Goal: Information Seeking & Learning: Learn about a topic

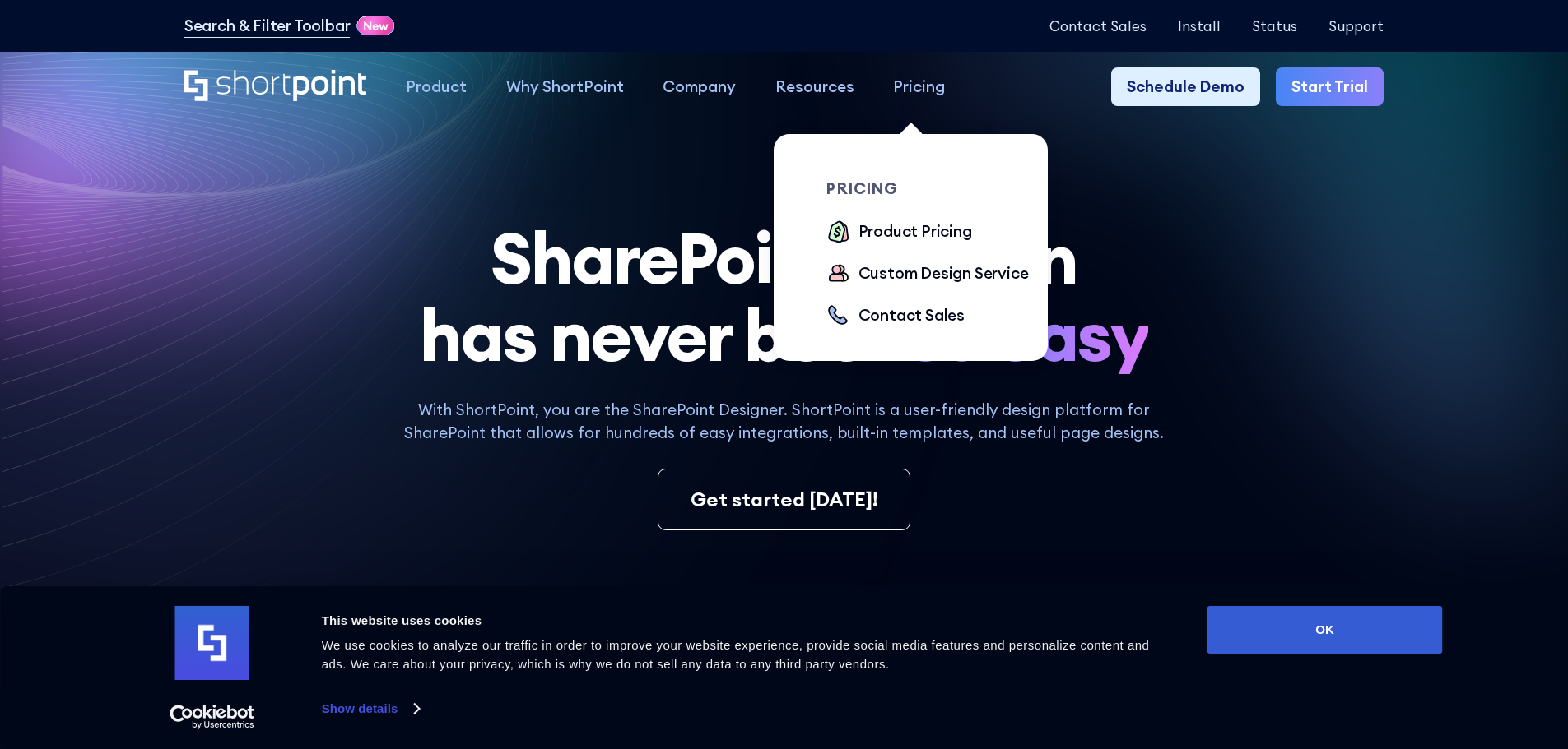
click at [904, 93] on div "Pricing" at bounding box center [919, 87] width 52 height 24
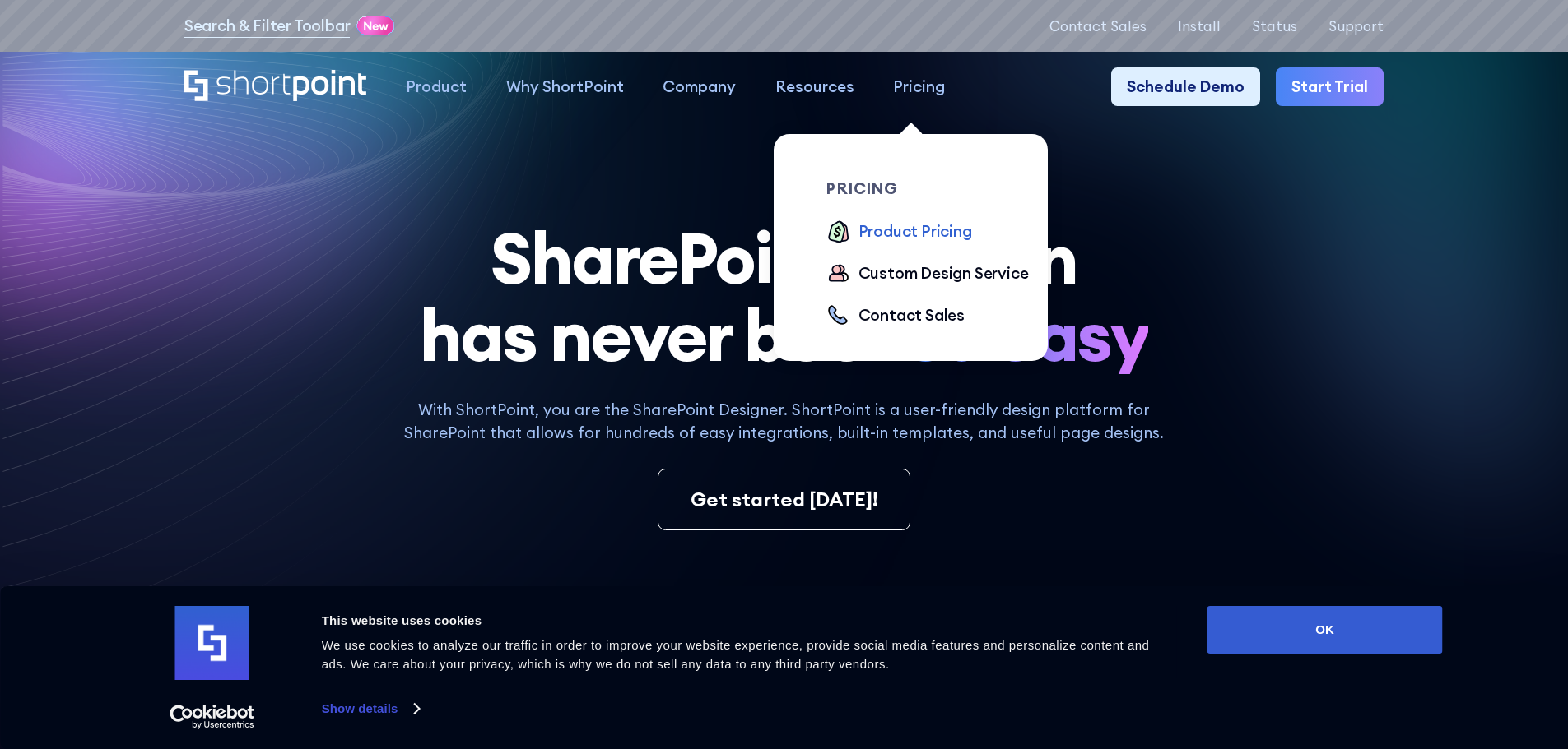
click at [867, 232] on div "Product Pricing" at bounding box center [915, 231] width 114 height 24
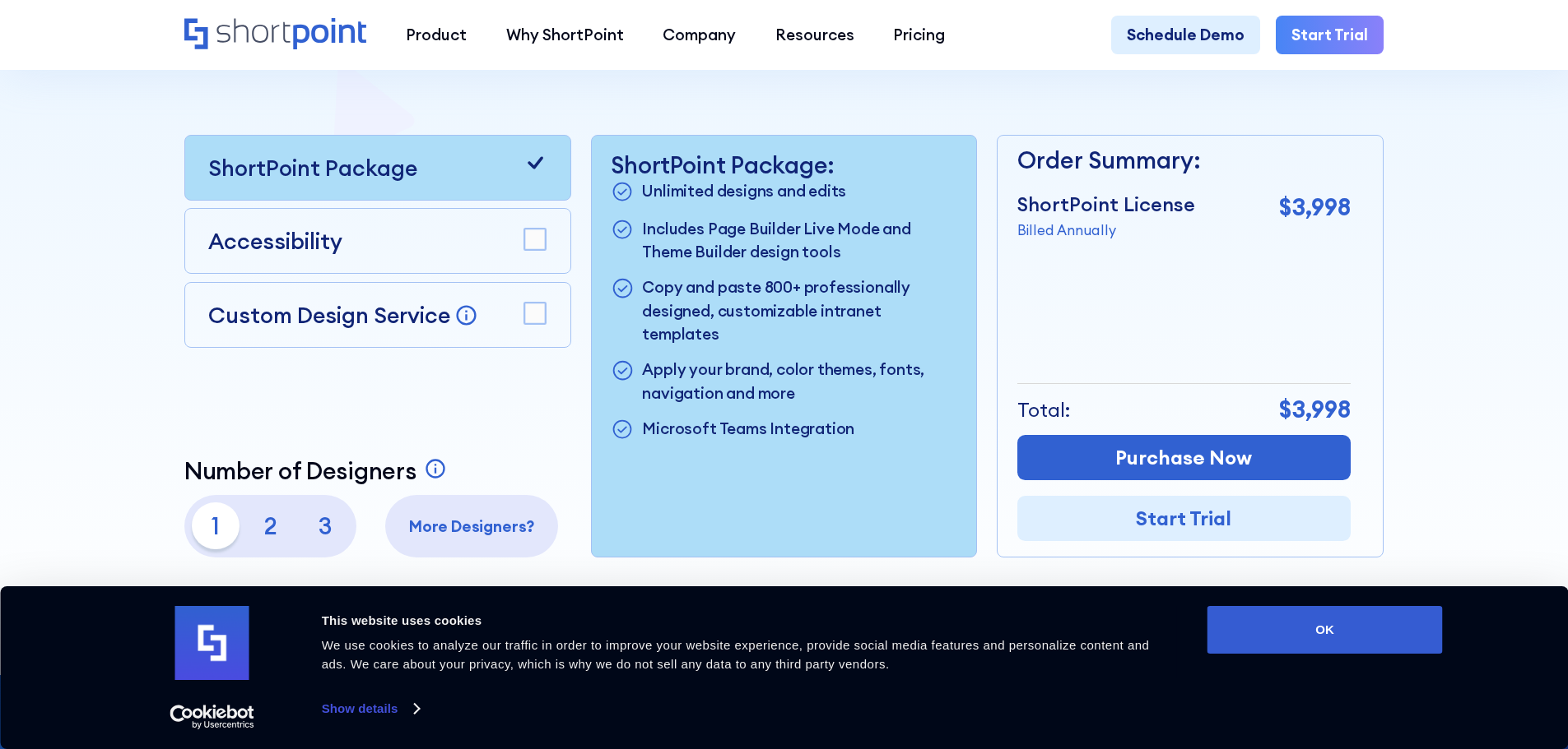
scroll to position [575, 0]
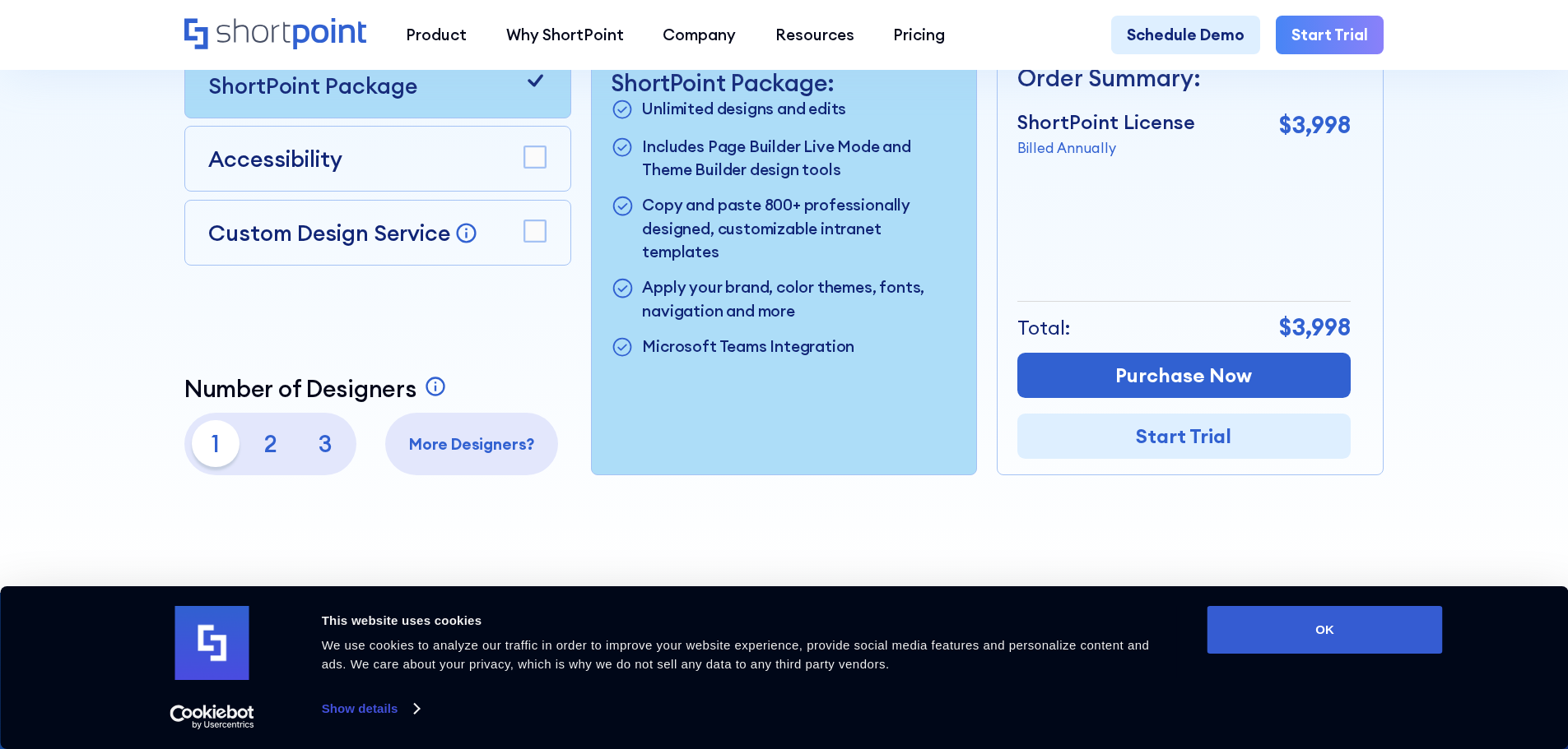
click at [530, 239] on rect at bounding box center [535, 231] width 21 height 21
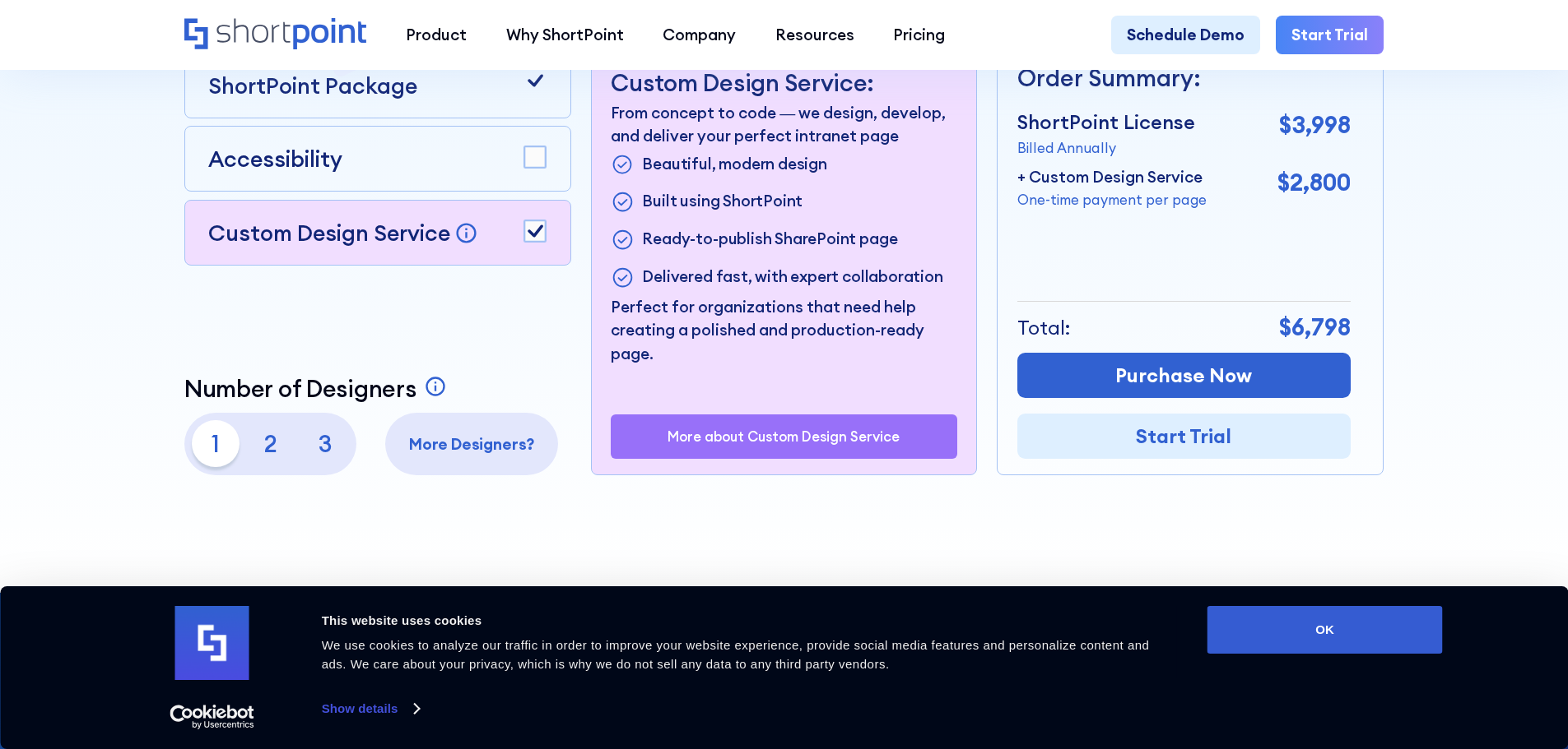
click at [539, 234] on icon at bounding box center [535, 231] width 15 height 13
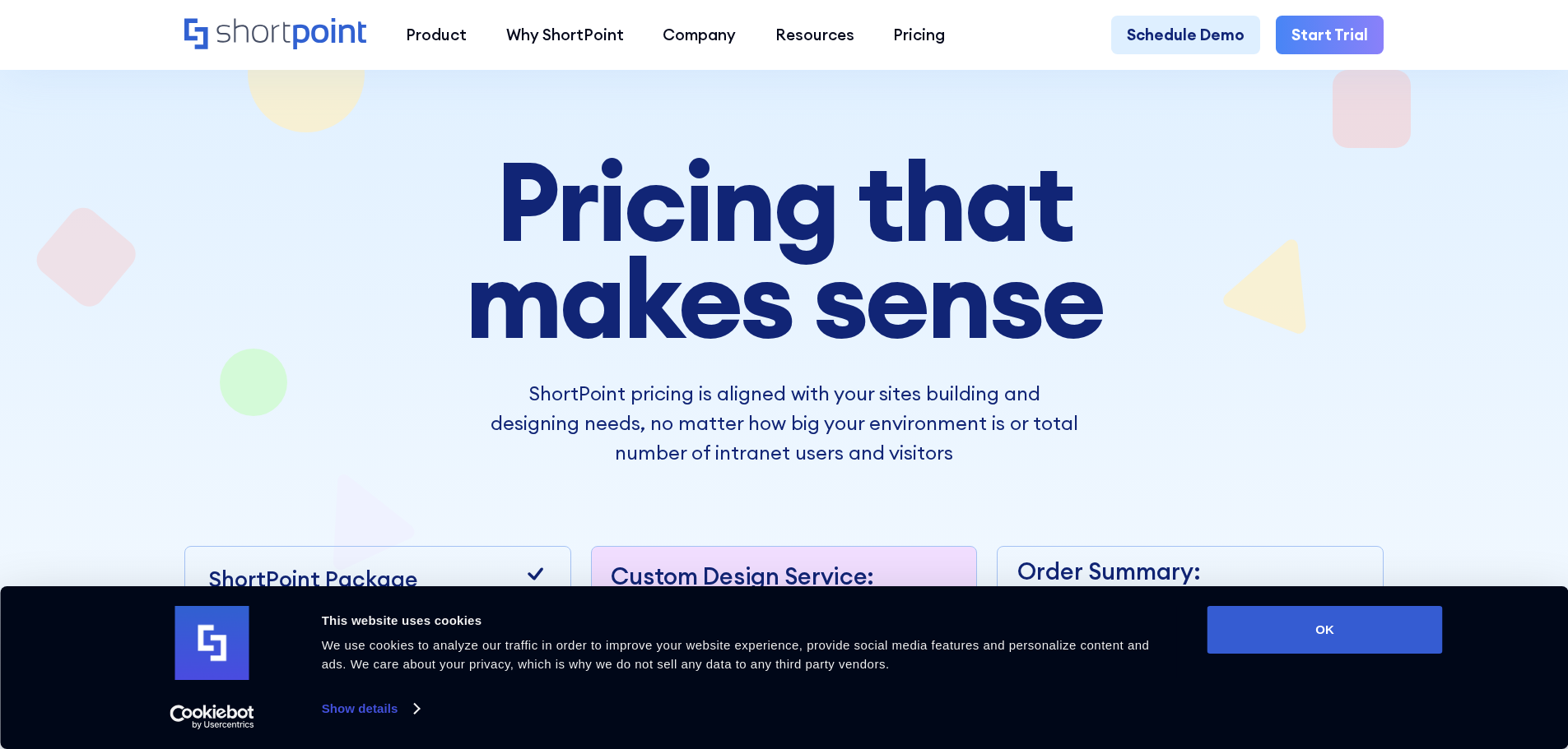
scroll to position [0, 0]
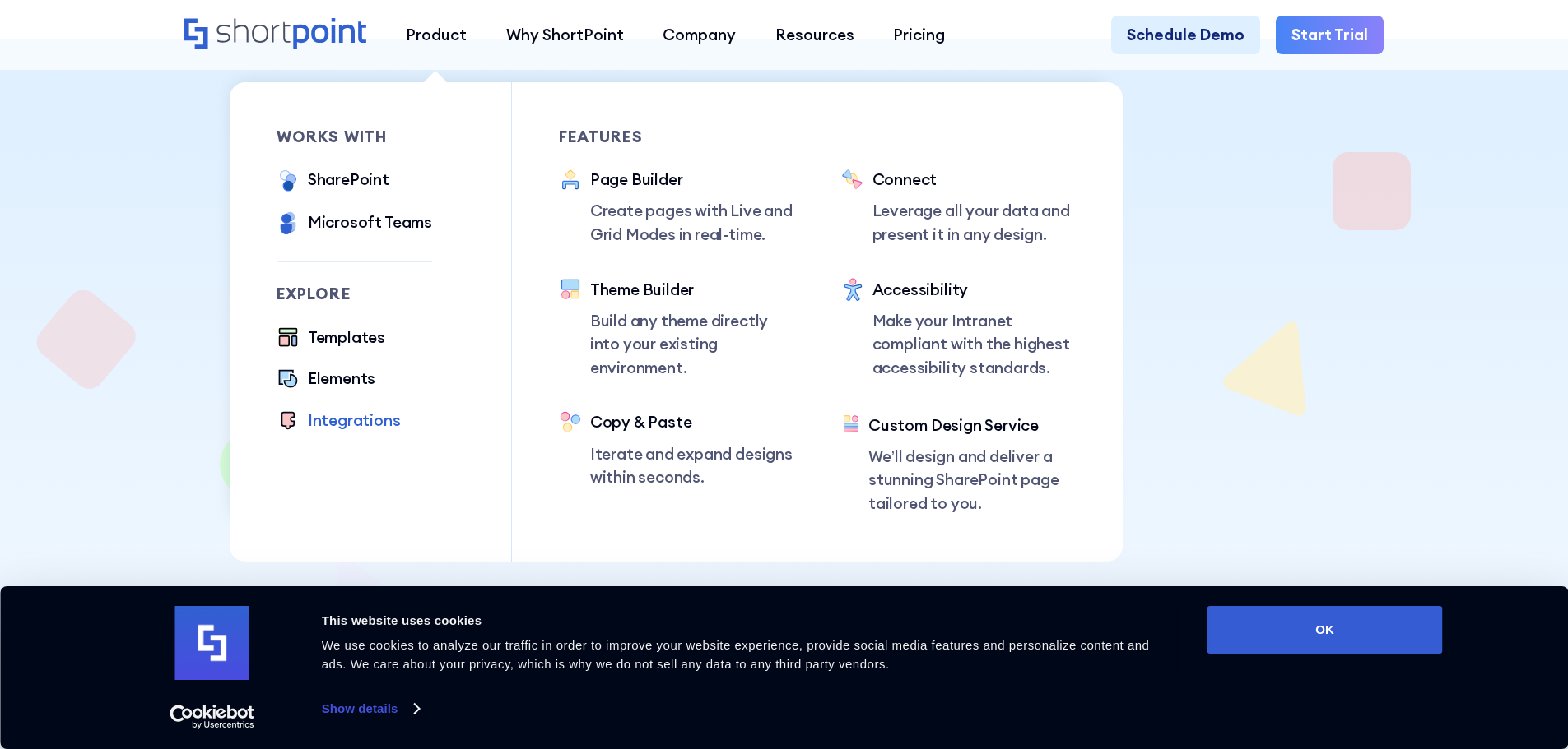
click at [343, 429] on div "Integrations" at bounding box center [354, 420] width 93 height 24
